Goal: Information Seeking & Learning: Learn about a topic

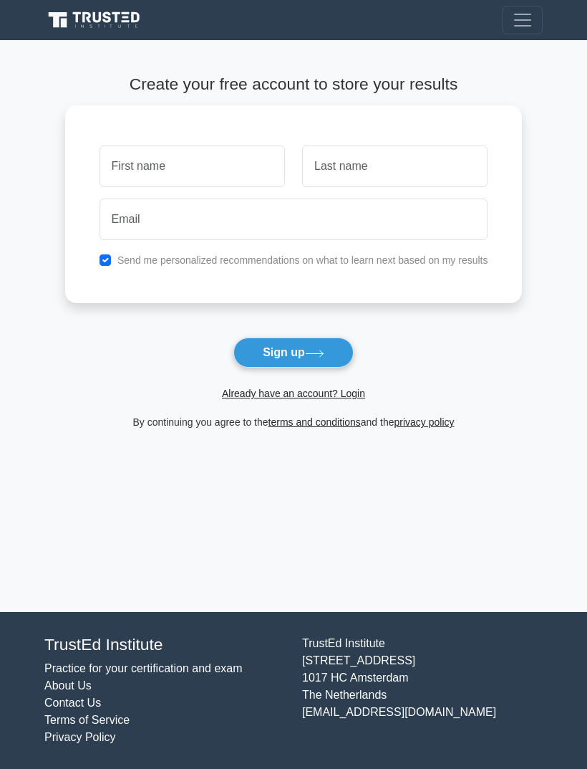
click at [125, 173] on input "text" at bounding box center [193, 166] width 186 height 42
click at [18, 77] on main "Create your free account to store your results Send me personalized recommendat…" at bounding box center [293, 326] width 587 height 572
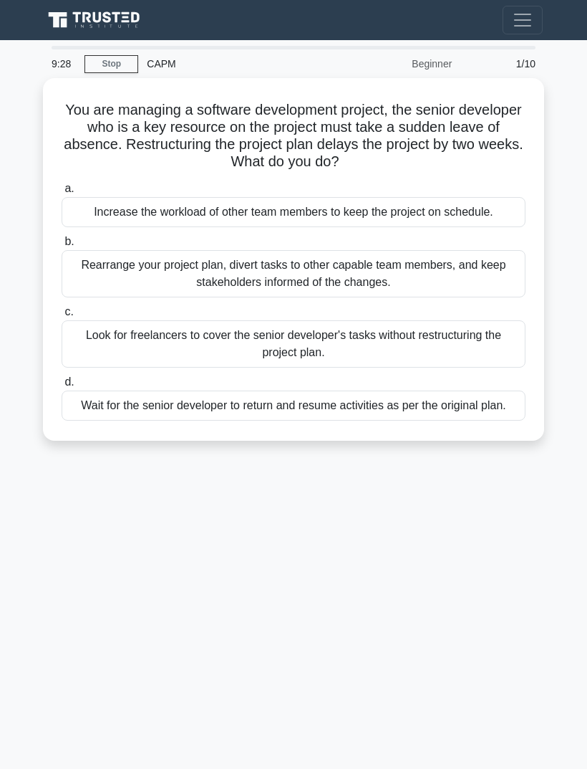
click at [293, 227] on div "Increase the workload of other team members to keep the project on schedule." at bounding box center [294, 212] width 464 height 30
click at [62, 193] on input "a. Increase the workload of other team members to keep the project on schedule." at bounding box center [62, 188] width 0 height 9
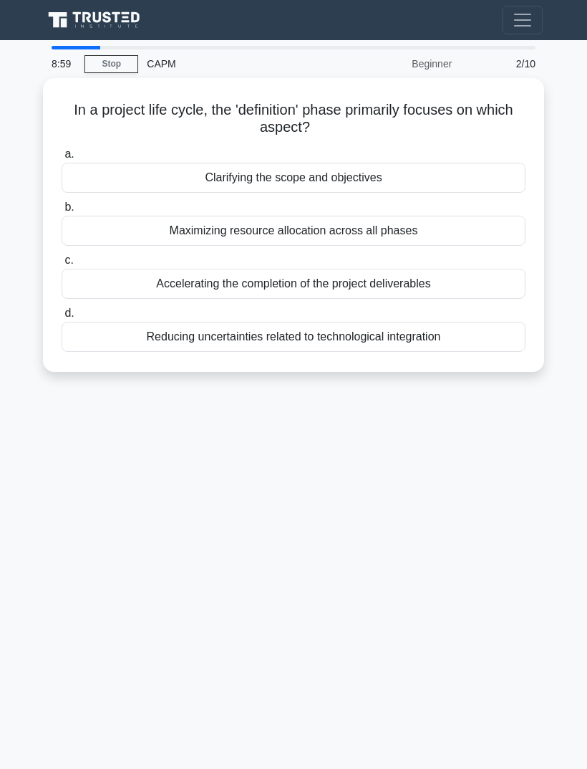
click at [476, 181] on div "Clarifying the scope and objectives" at bounding box center [294, 178] width 464 height 30
click at [62, 159] on input "a. Clarifying the scope and objectives" at bounding box center [62, 154] width 0 height 9
